Goal: Task Accomplishment & Management: Use online tool/utility

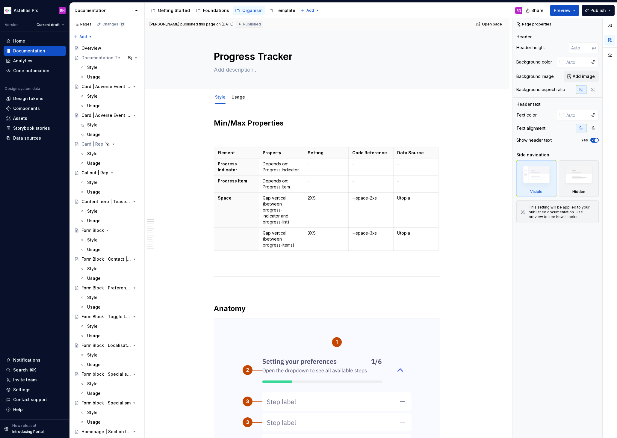
type textarea "*"
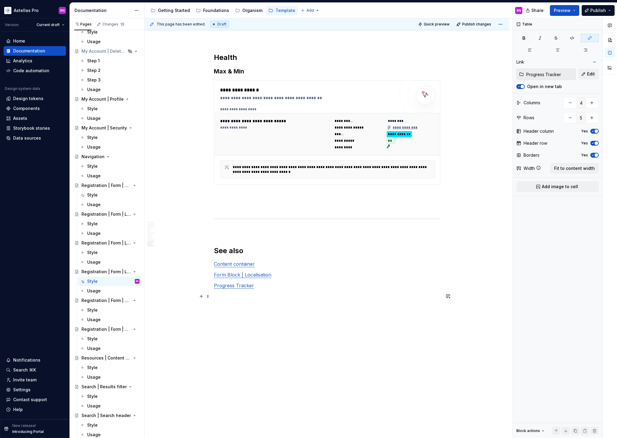
scroll to position [3071, 0]
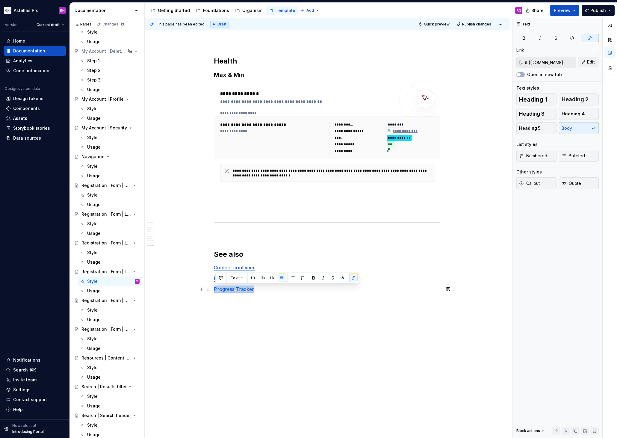
drag, startPoint x: 255, startPoint y: 290, endPoint x: 216, endPoint y: 289, distance: 39.6
click at [216, 289] on p "Progress Tracker" at bounding box center [327, 289] width 227 height 7
click at [588, 60] on span "Edit" at bounding box center [591, 62] width 8 height 6
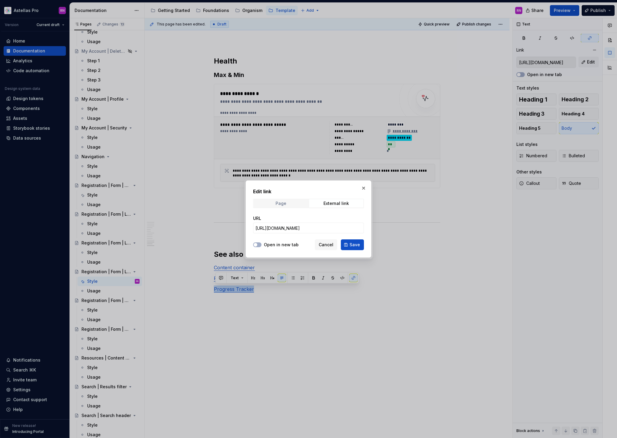
click at [283, 204] on div "Page" at bounding box center [281, 203] width 11 height 5
click at [286, 231] on button "Select page" at bounding box center [308, 228] width 111 height 11
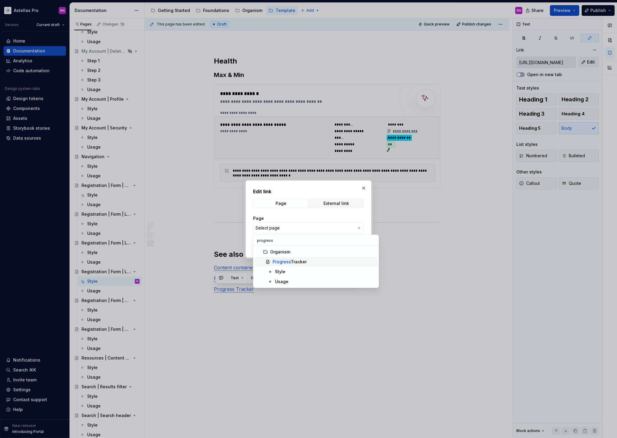
type input "progress"
click at [297, 259] on div "Progress Tracker" at bounding box center [290, 262] width 34 height 6
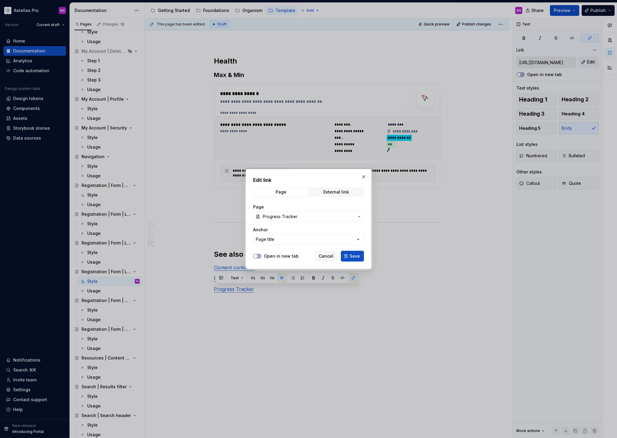
click at [293, 256] on label "Open in new tab" at bounding box center [281, 256] width 35 height 6
click at [262, 256] on button "Open in new tab" at bounding box center [257, 256] width 8 height 5
click at [360, 256] on button "Save" at bounding box center [352, 256] width 23 height 11
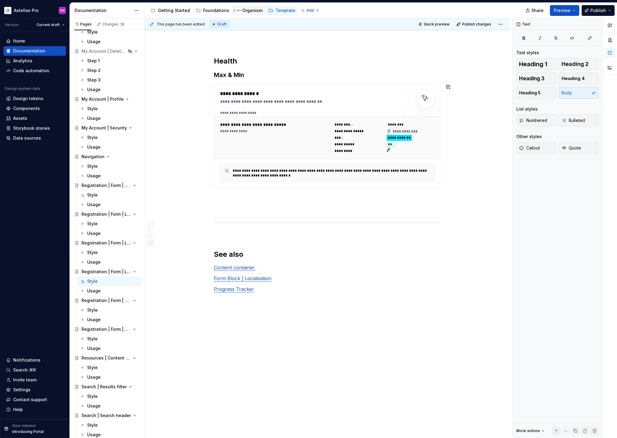
type textarea "*"
